Goal: Transaction & Acquisition: Book appointment/travel/reservation

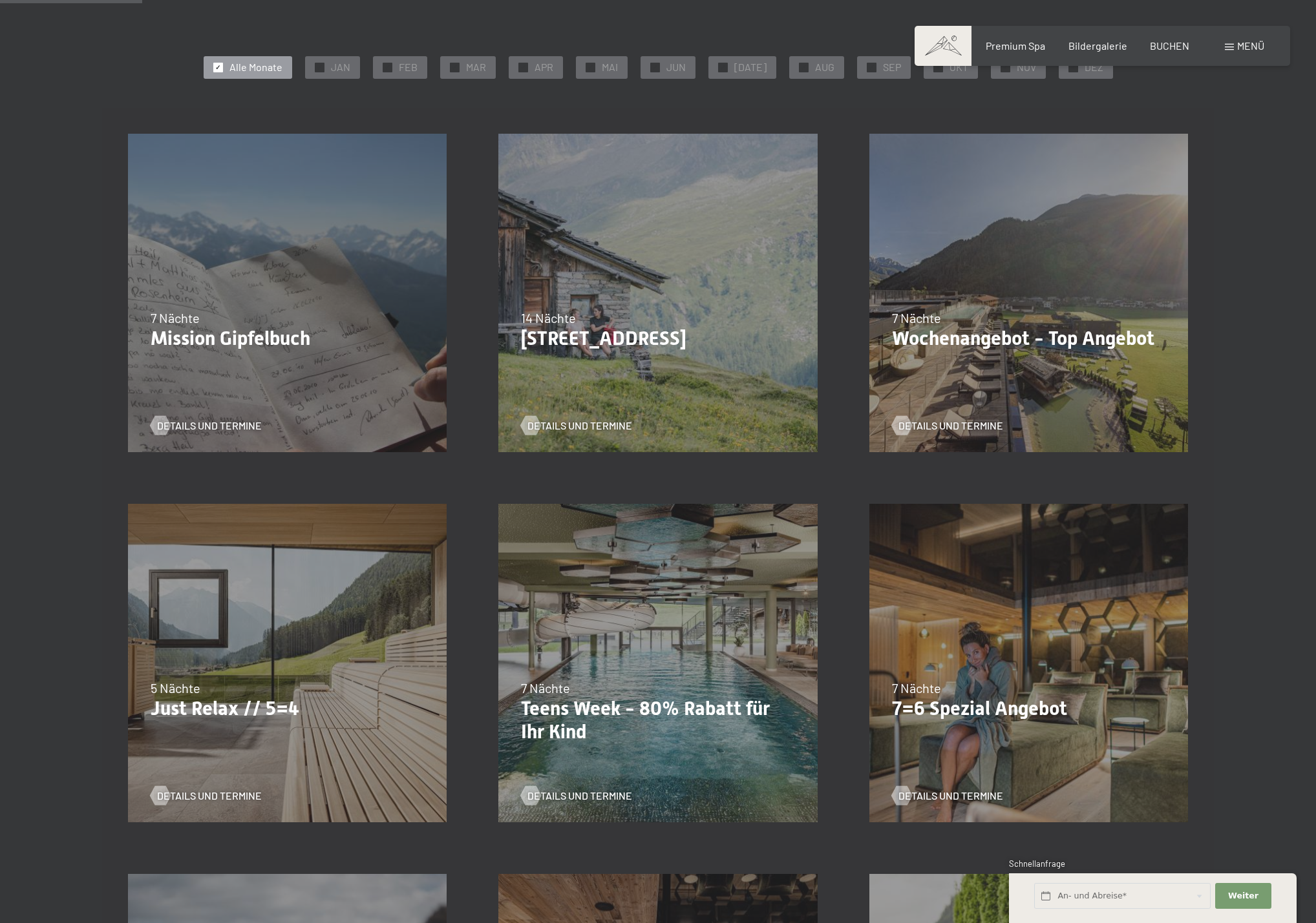
scroll to position [285, 0]
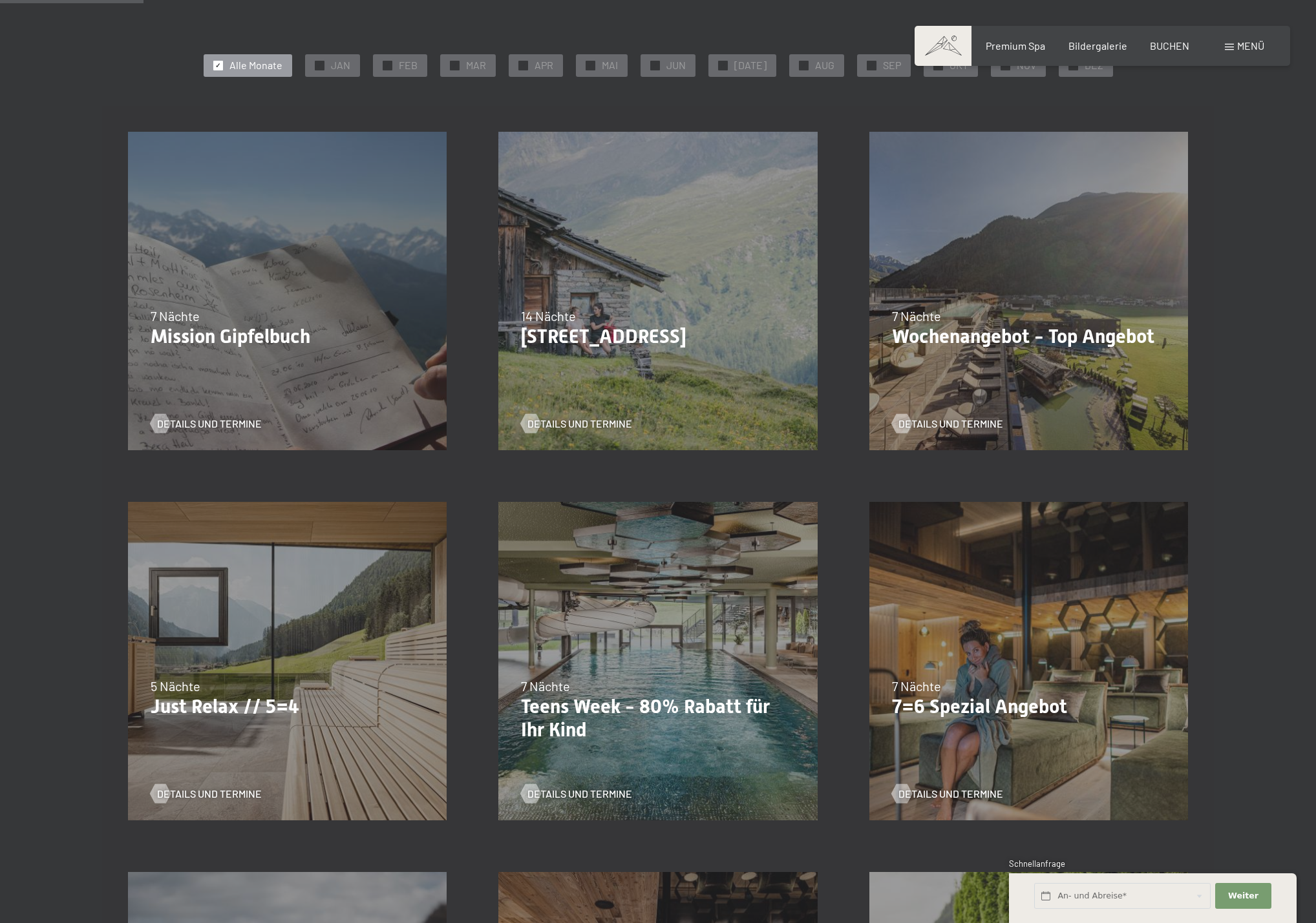
click at [1059, 334] on p "Wochenangebot - Top Angebot" at bounding box center [1028, 337] width 273 height 23
click at [979, 416] on div "Details und Termine" at bounding box center [1024, 414] width 264 height 34
click at [979, 421] on span "Details und Termine" at bounding box center [963, 423] width 105 height 14
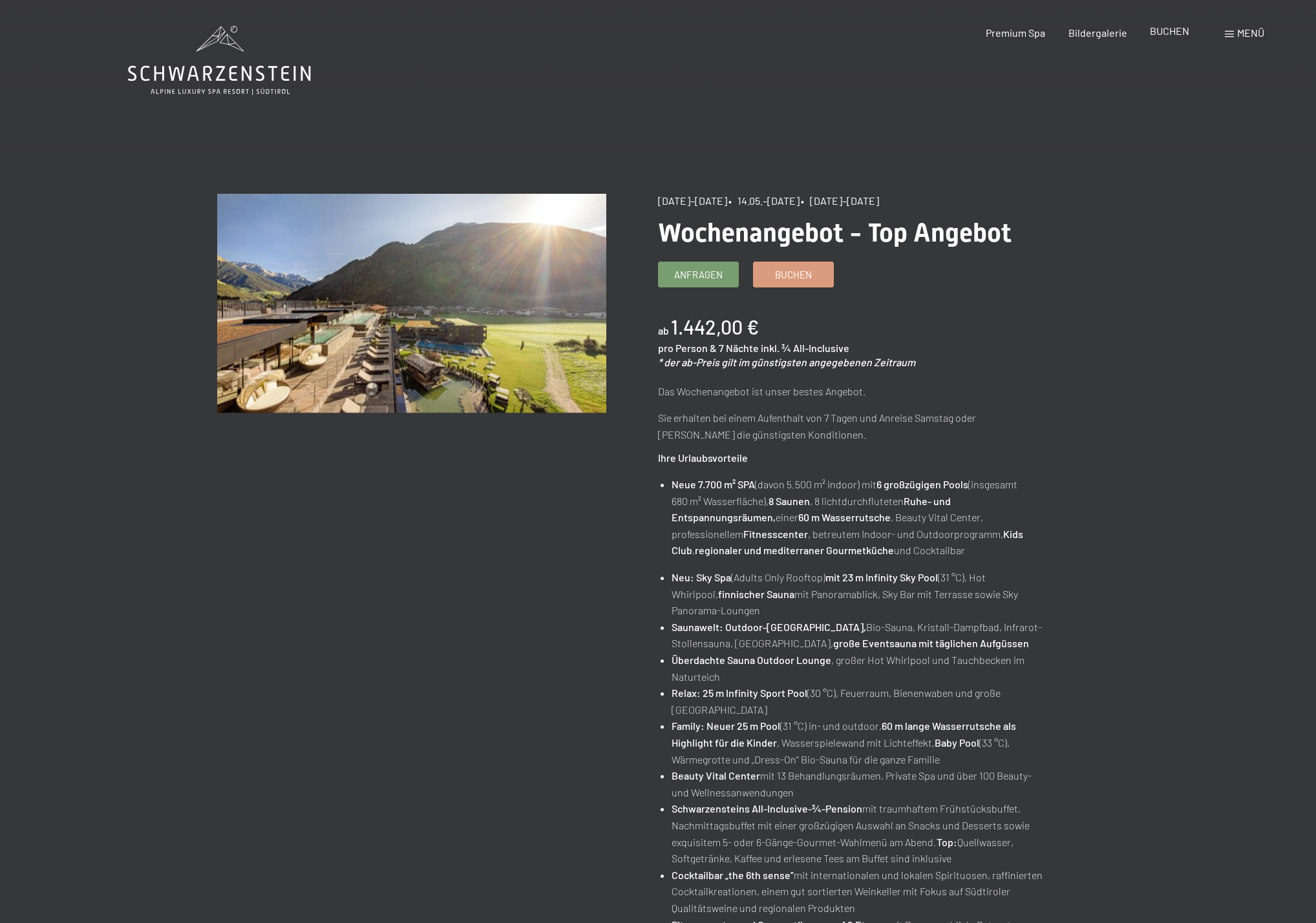
click at [1170, 36] on span "BUCHEN" at bounding box center [1170, 31] width 40 height 12
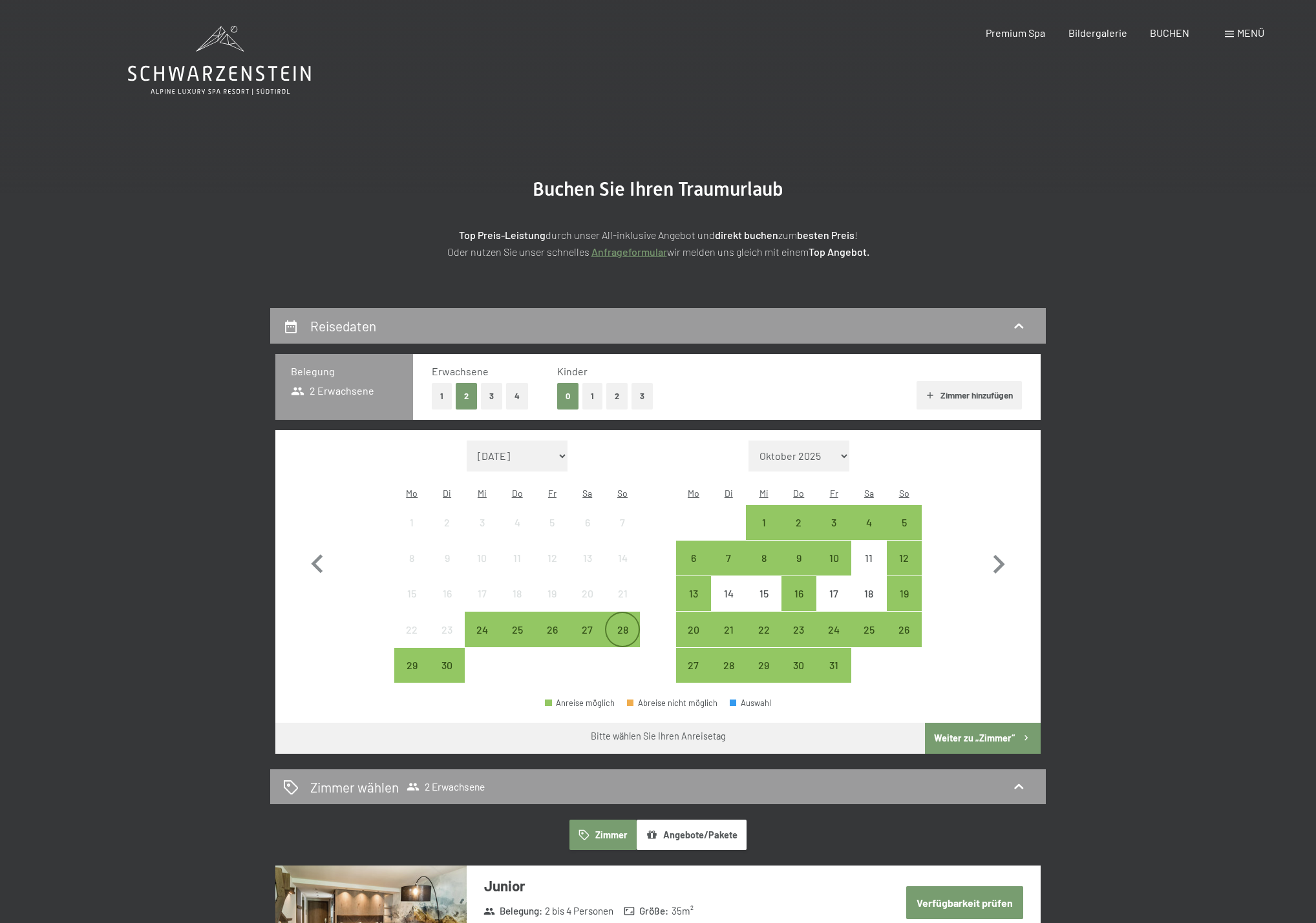
click at [626, 624] on div "28" at bounding box center [622, 640] width 32 height 32
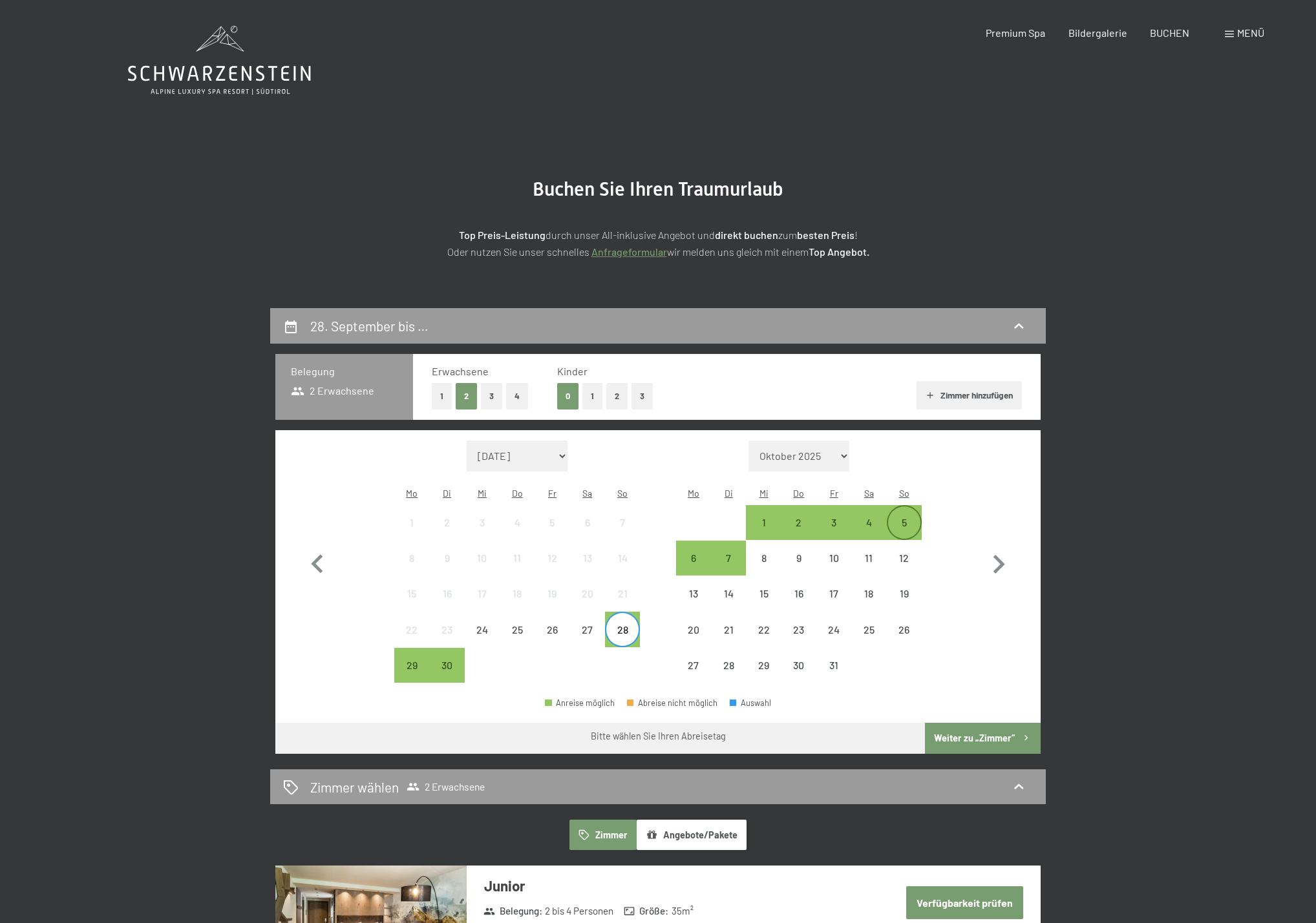
click at [903, 517] on div "5" at bounding box center [904, 534] width 32 height 32
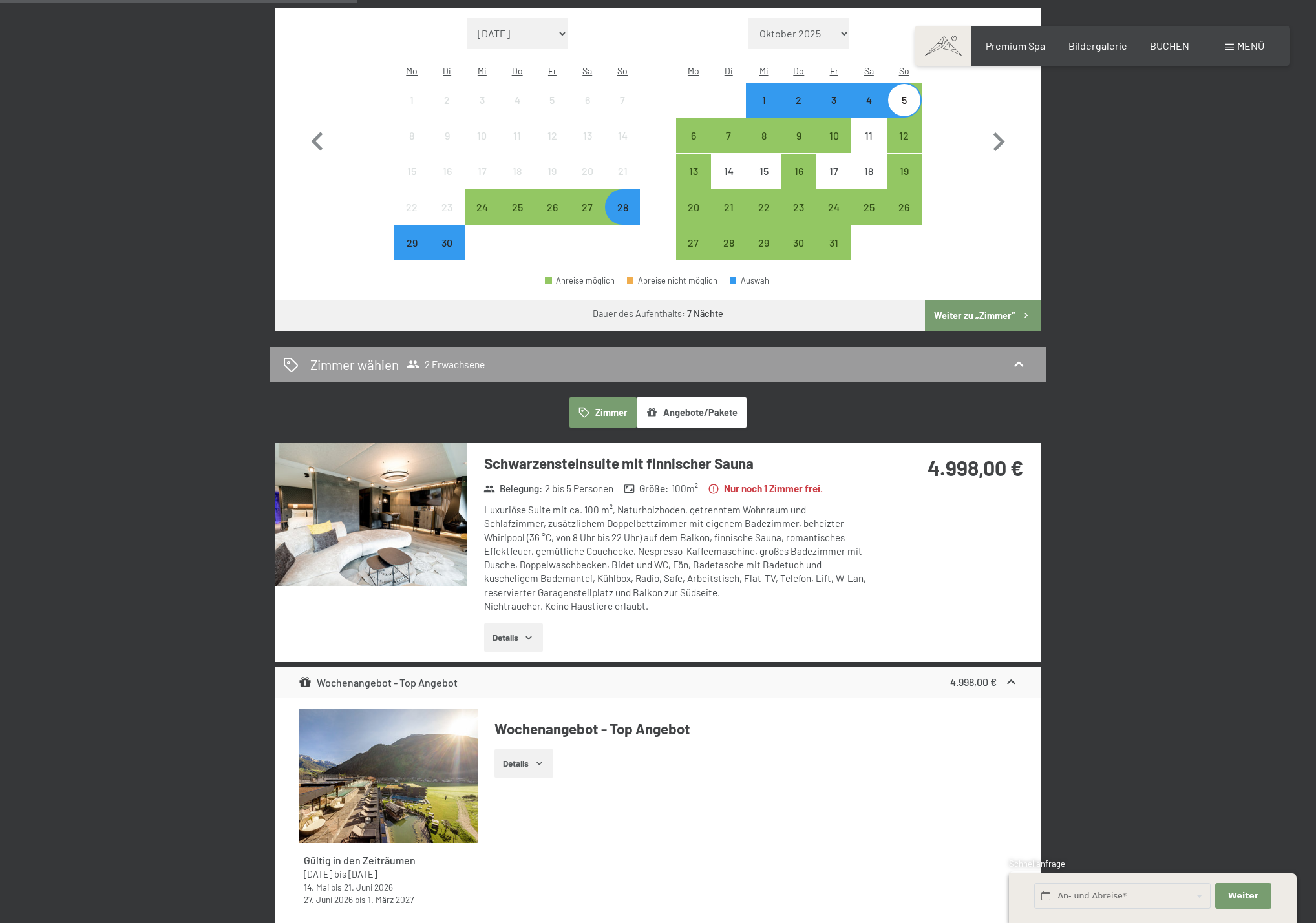
scroll to position [463, 0]
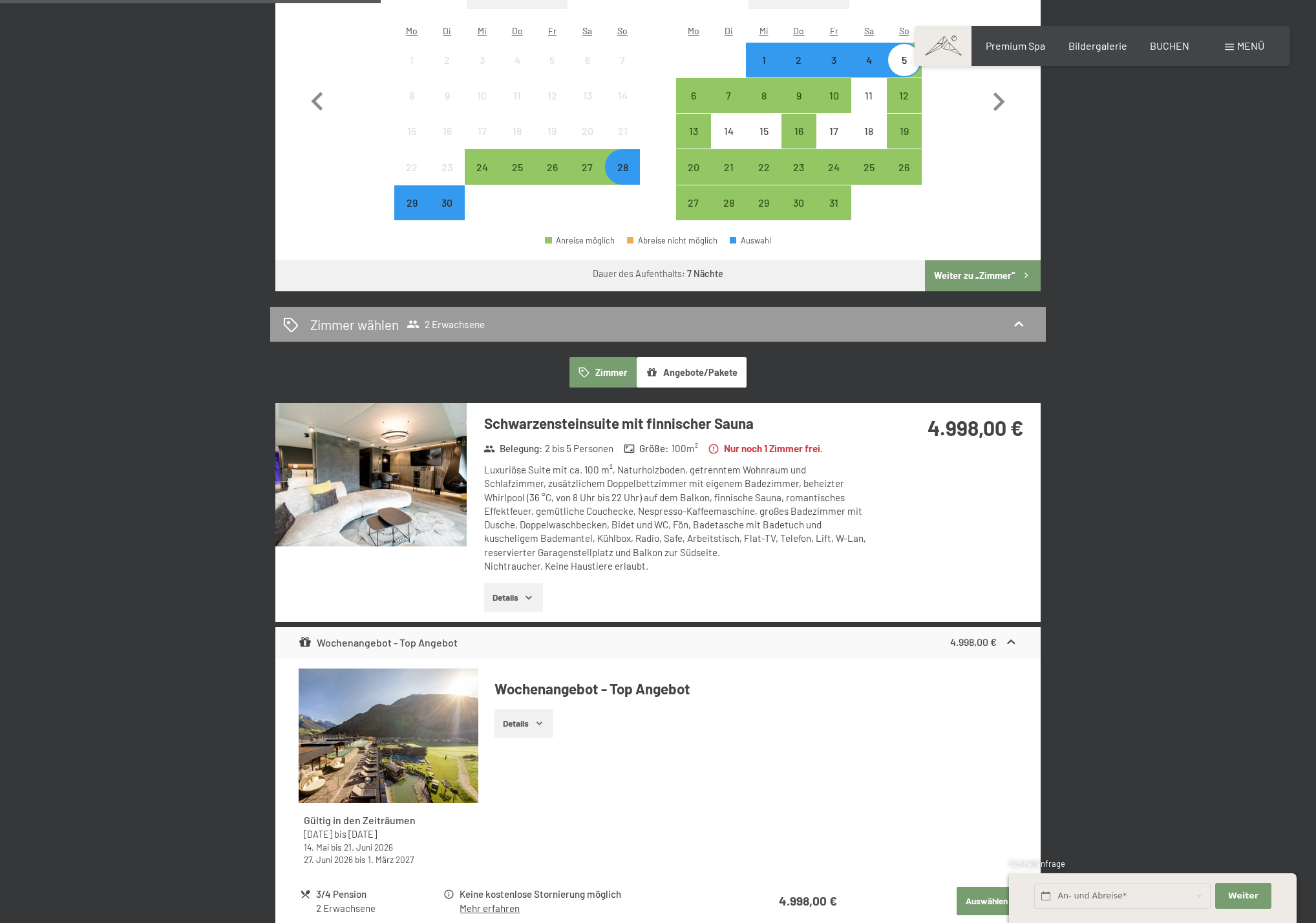
click at [538, 718] on icon "button" at bounding box center [540, 723] width 10 height 10
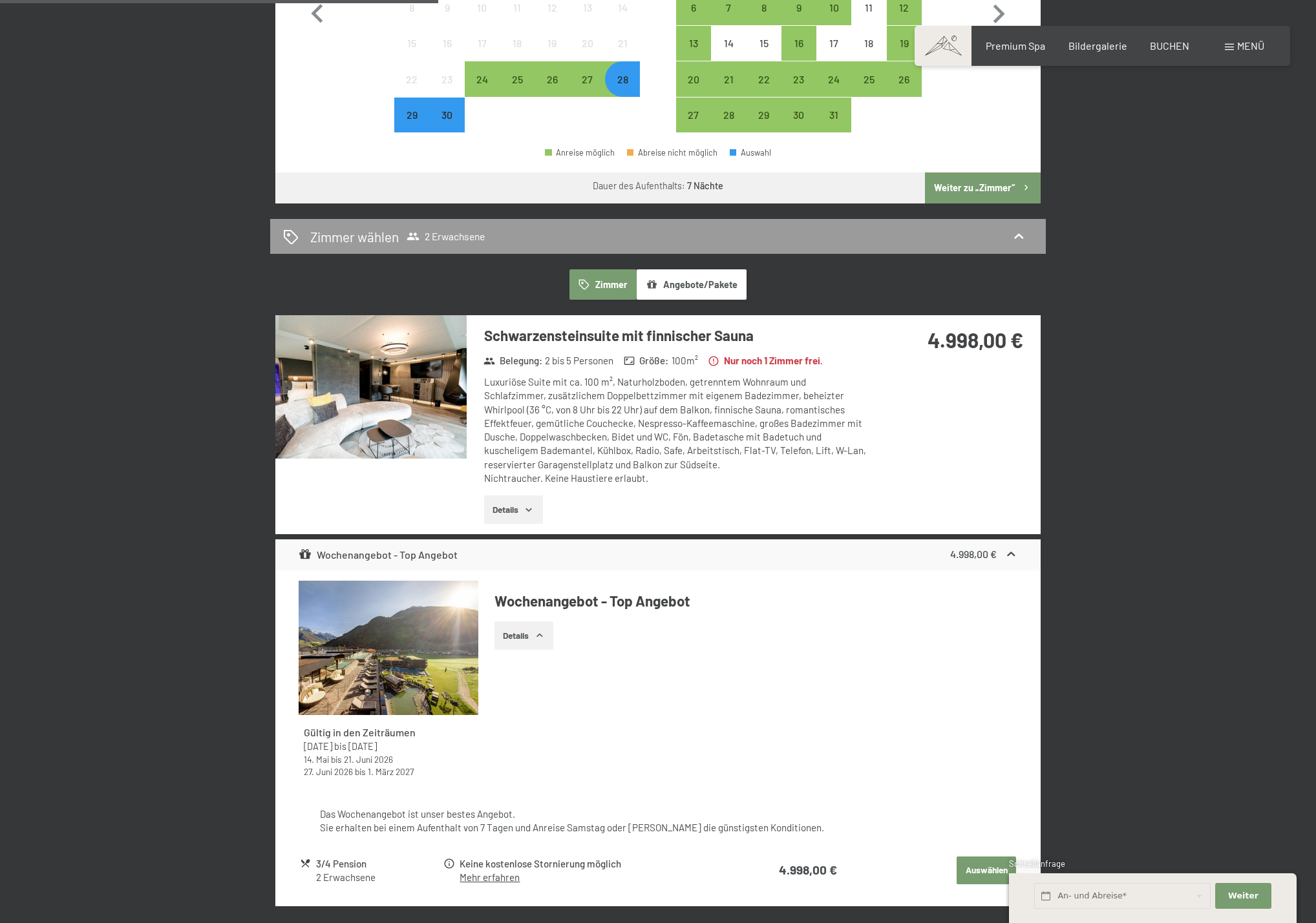
scroll to position [551, 0]
click at [520, 495] on button "Details" at bounding box center [513, 509] width 59 height 29
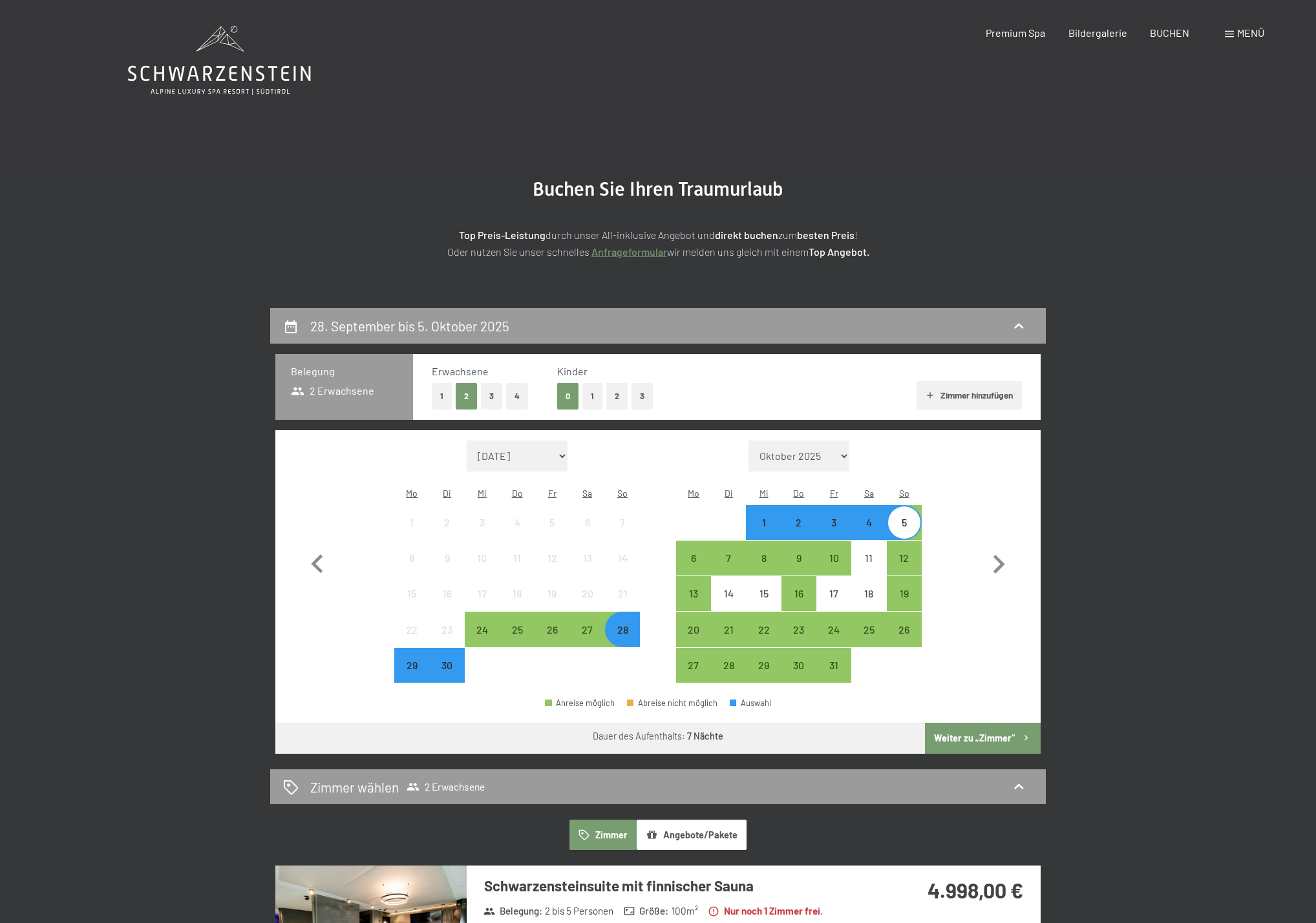
scroll to position [0, 0]
click at [874, 624] on div "25" at bounding box center [869, 640] width 32 height 32
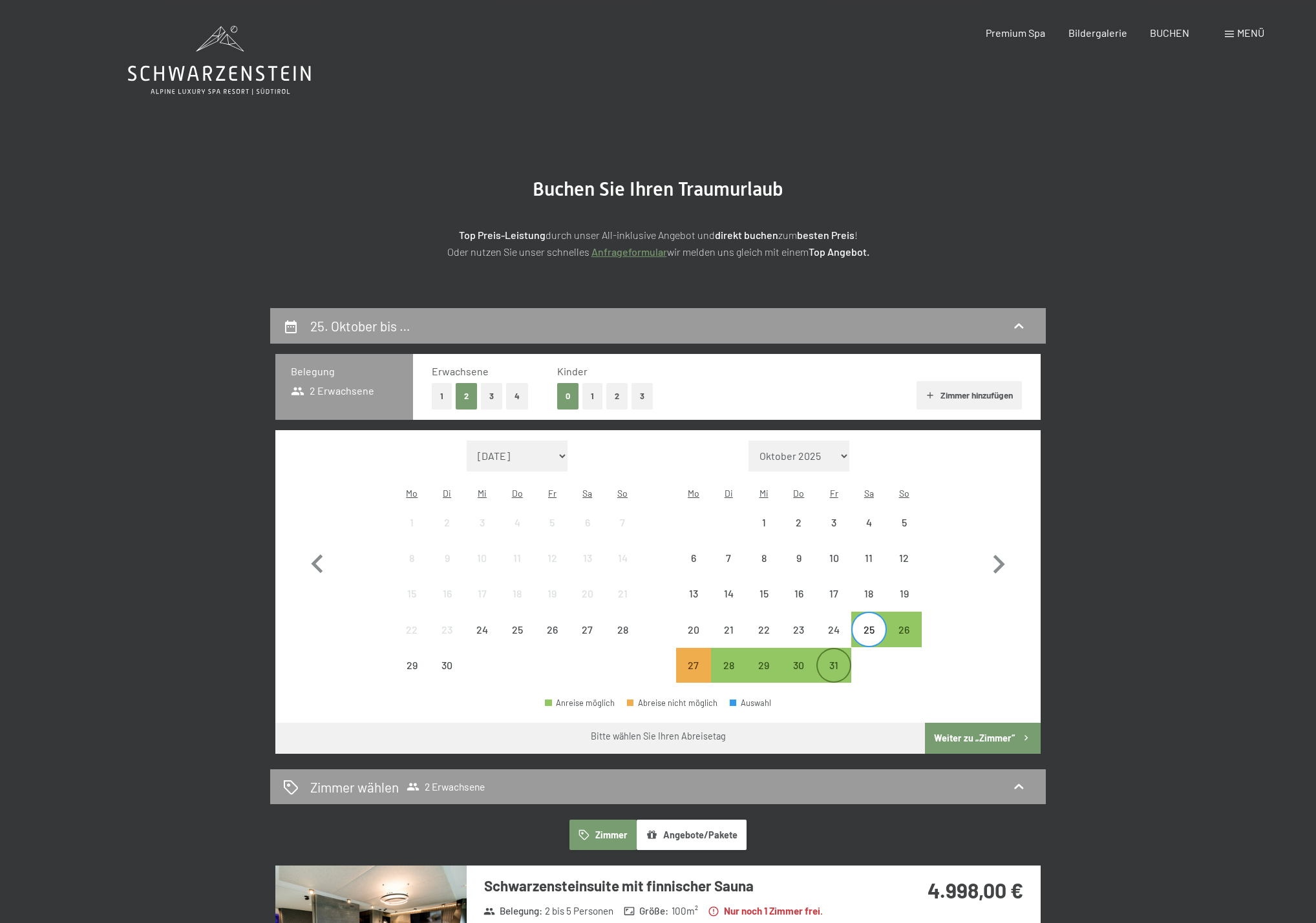
click at [836, 660] on div "31" at bounding box center [833, 676] width 32 height 32
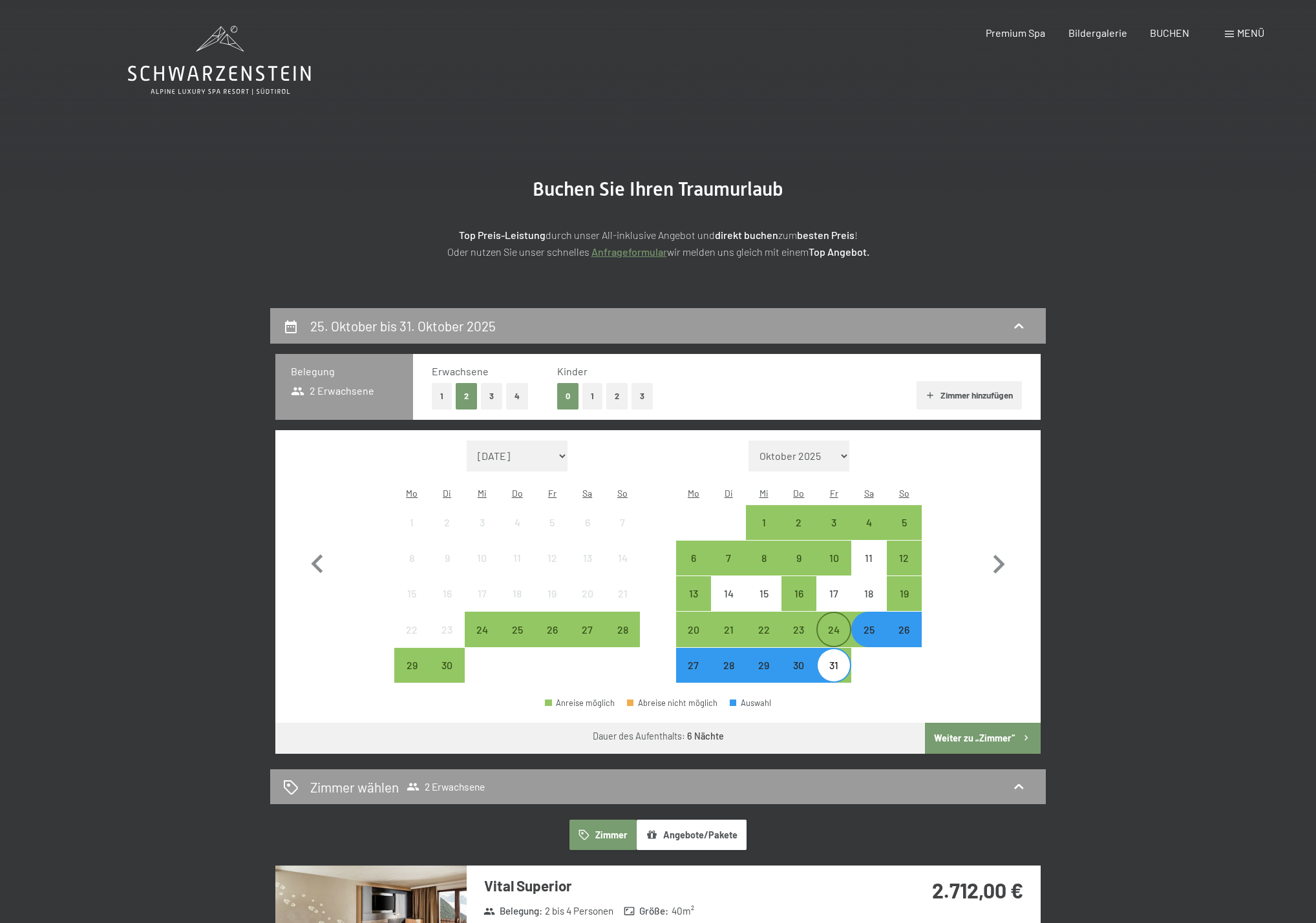
click at [836, 624] on div "24" at bounding box center [833, 640] width 32 height 32
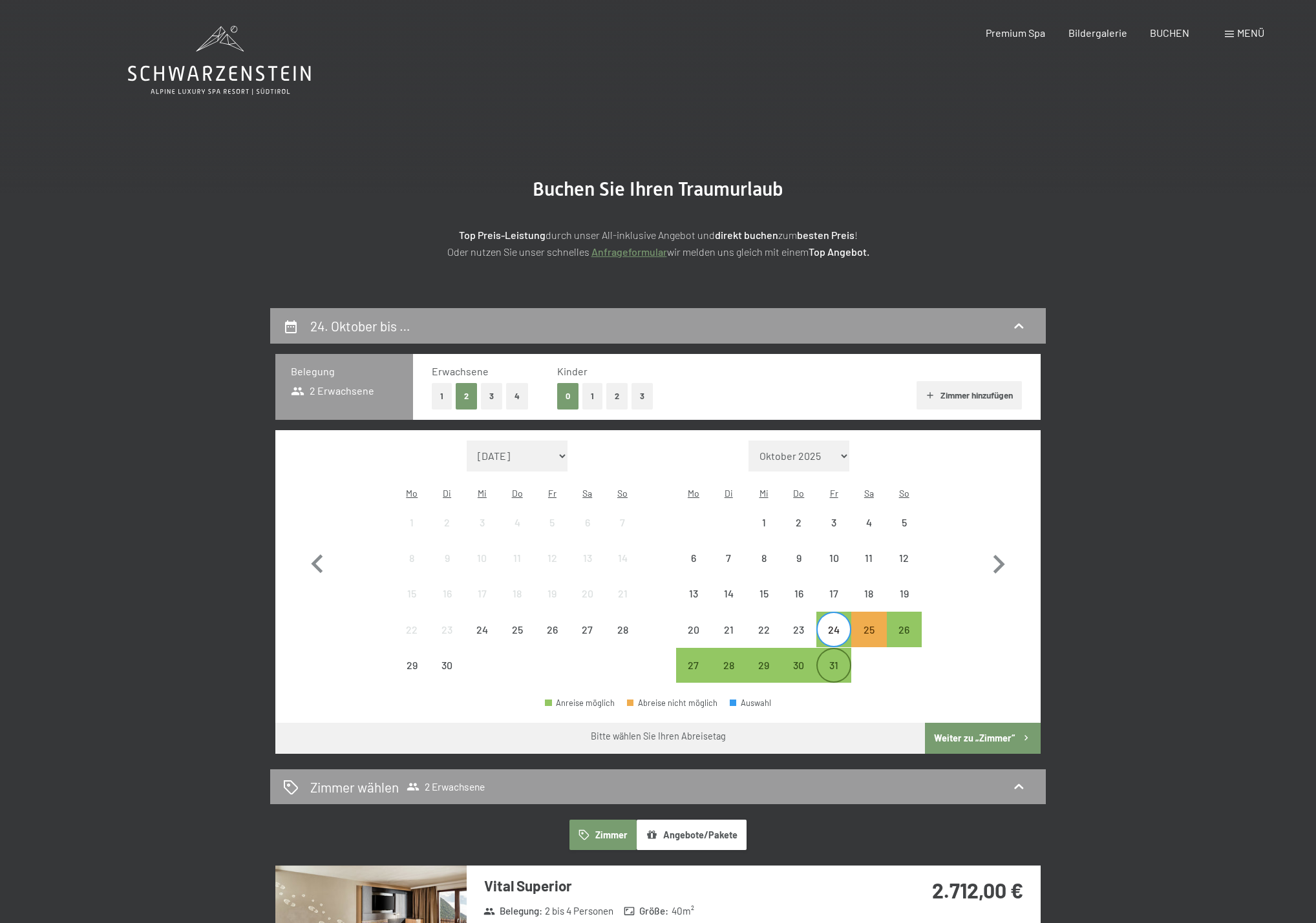
click at [840, 660] on div "31" at bounding box center [833, 676] width 32 height 32
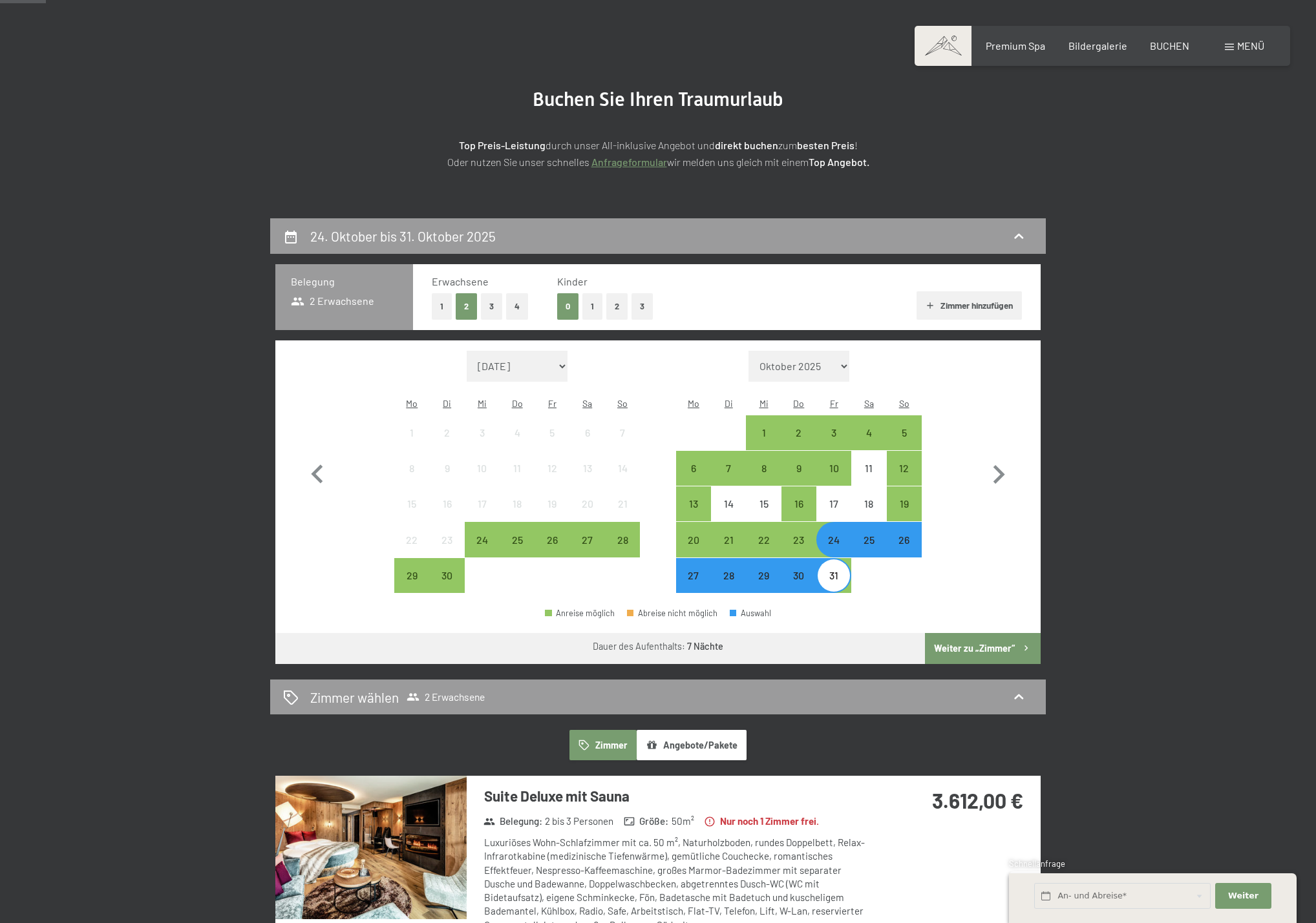
scroll to position [94, 0]
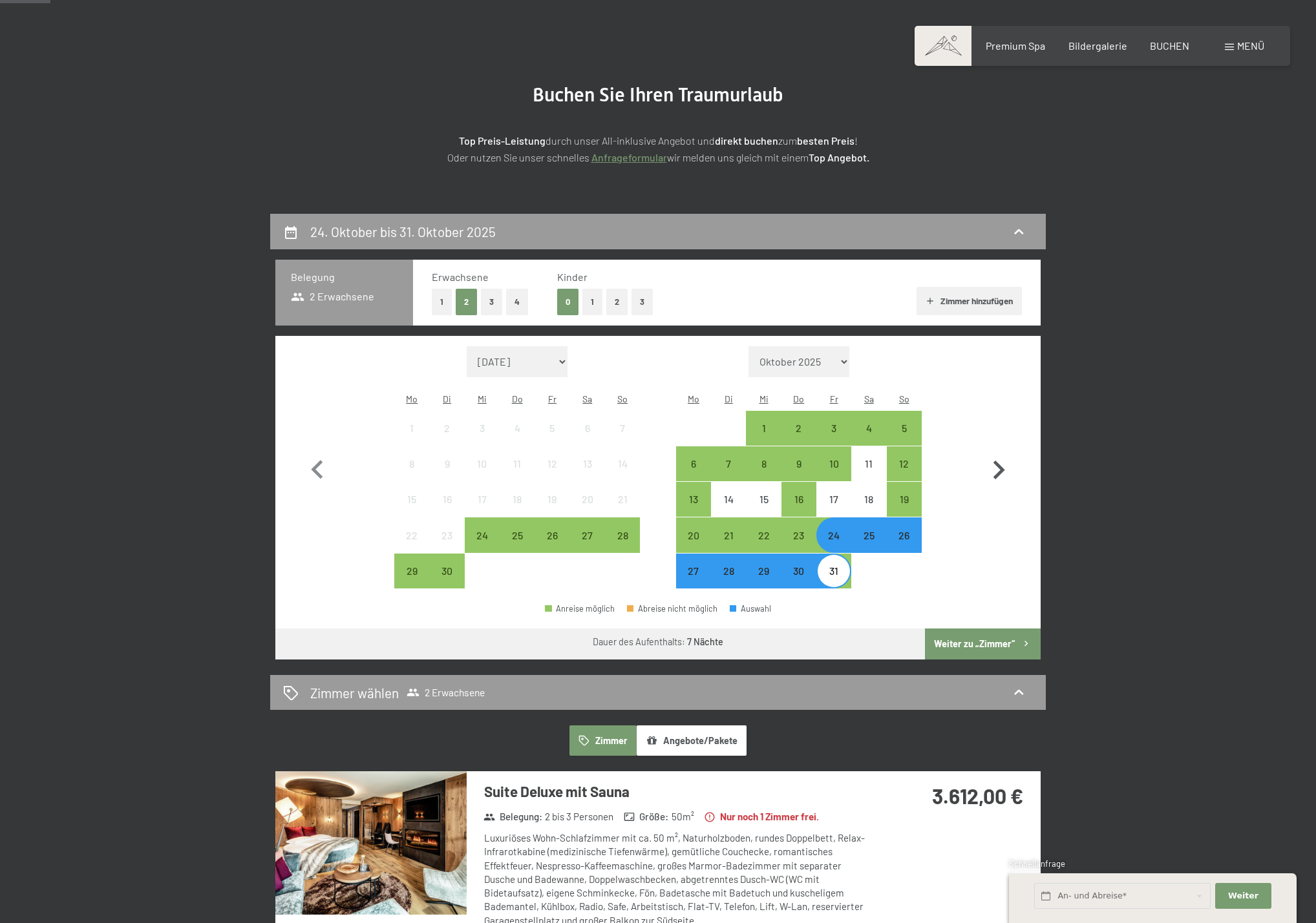
click at [995, 463] on icon "button" at bounding box center [998, 470] width 37 height 37
select select "2025-10-01"
select select "2025-11-01"
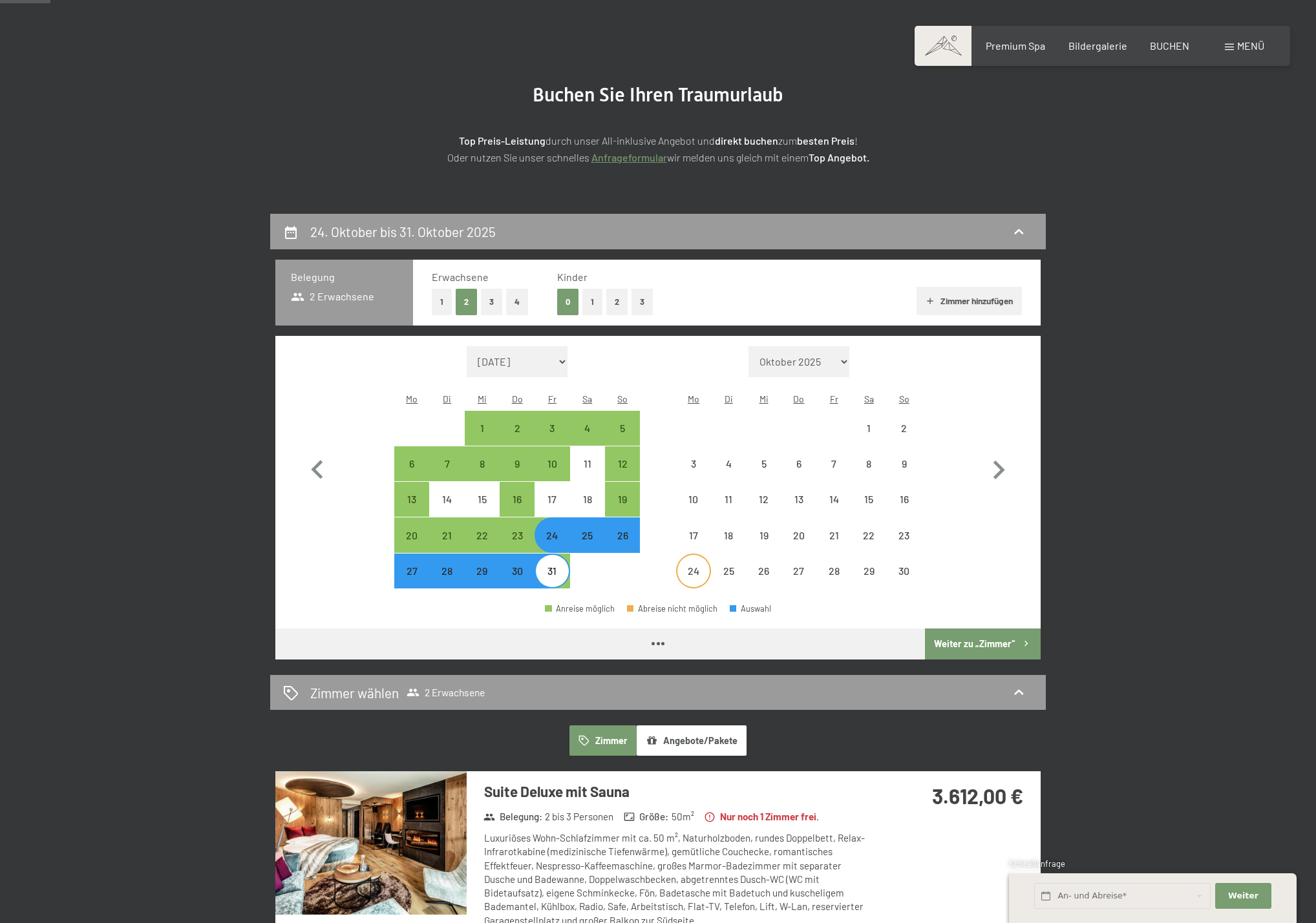
select select "2025-10-01"
select select "2025-11-01"
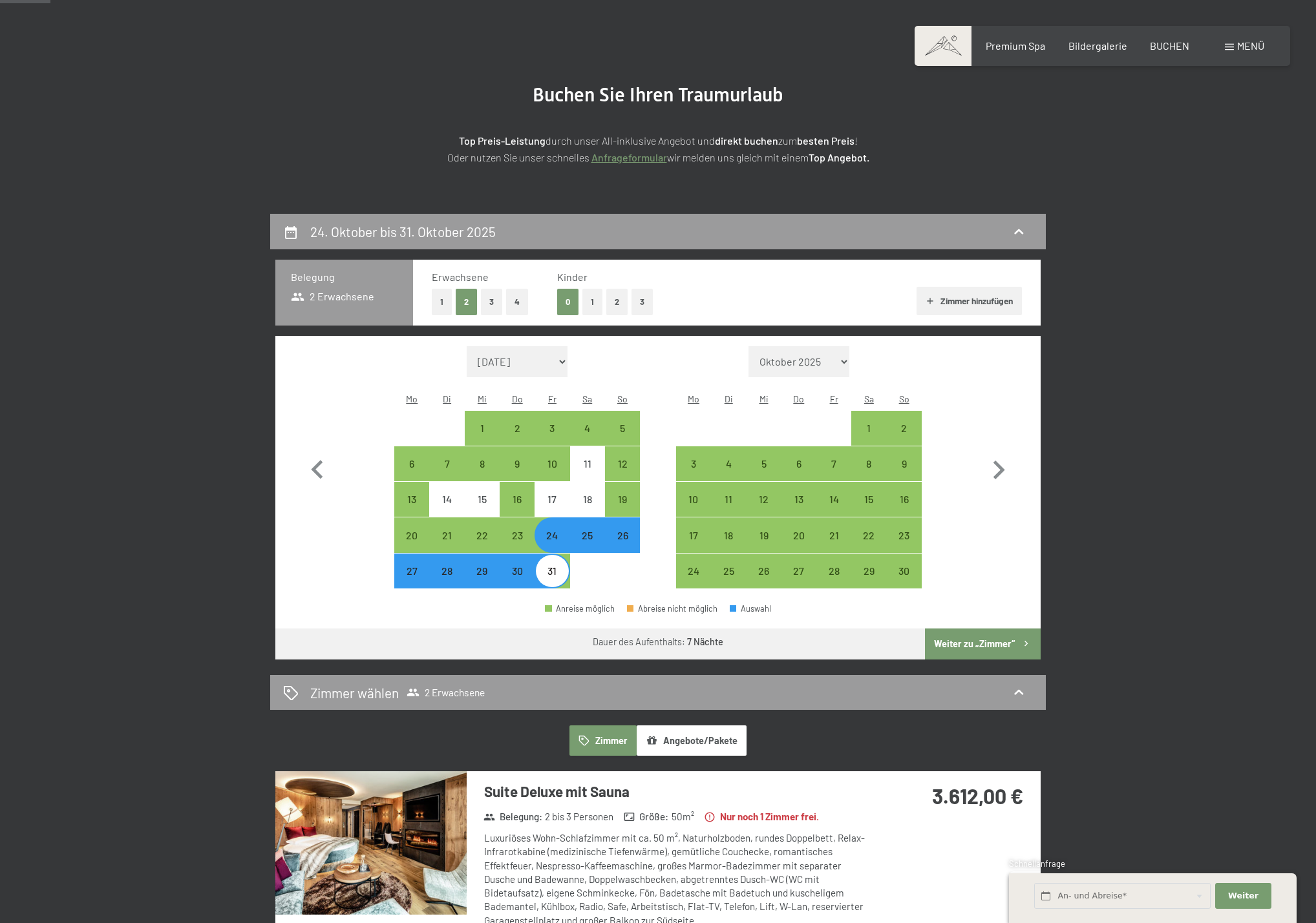
click at [581, 531] on div "25" at bounding box center [587, 547] width 32 height 32
select select "2025-10-01"
select select "2025-11-01"
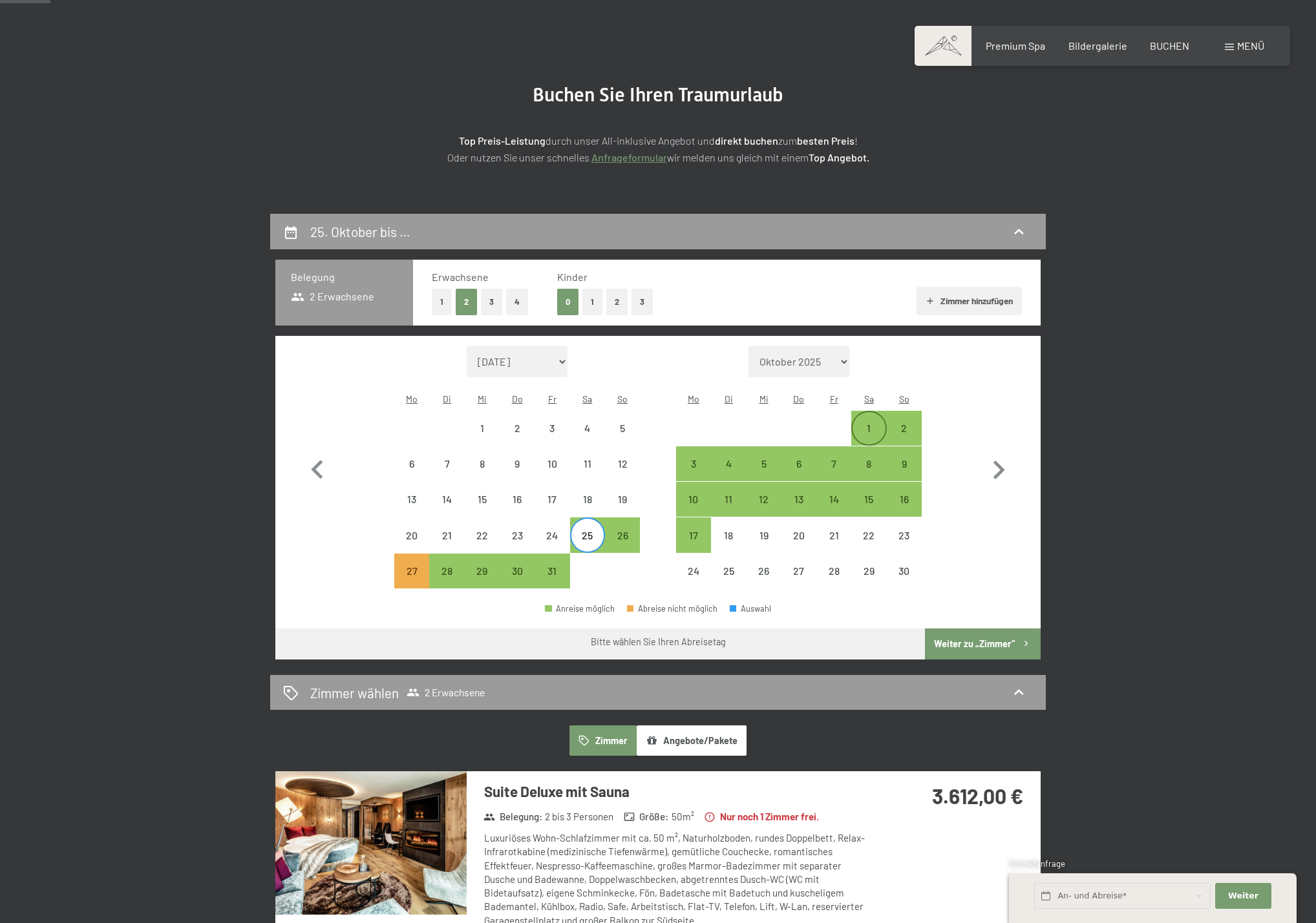
click at [875, 423] on div "1" at bounding box center [869, 439] width 32 height 32
select select "2025-10-01"
select select "2025-11-01"
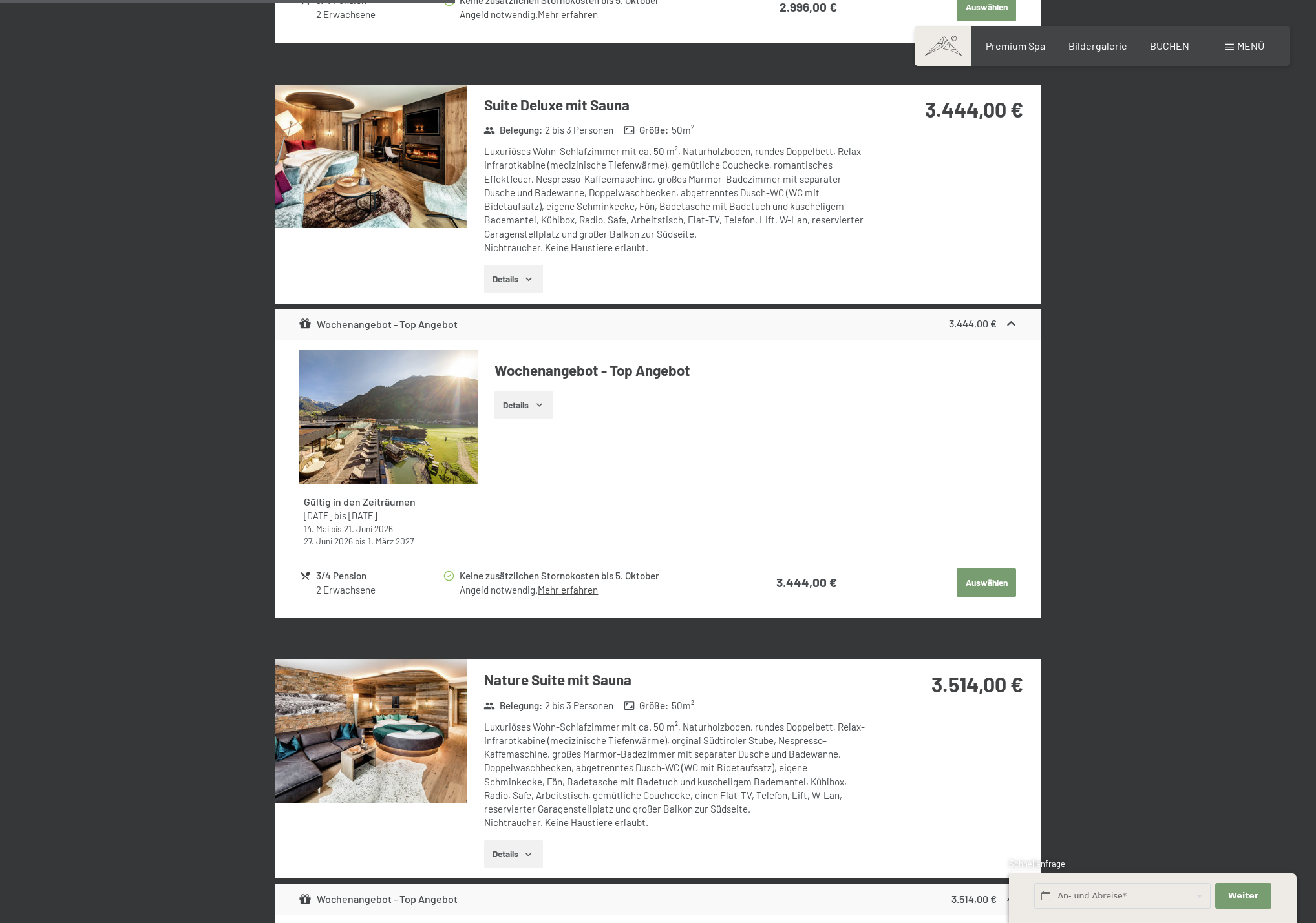
scroll to position [1330, 0]
